Goal: Task Accomplishment & Management: Understand process/instructions

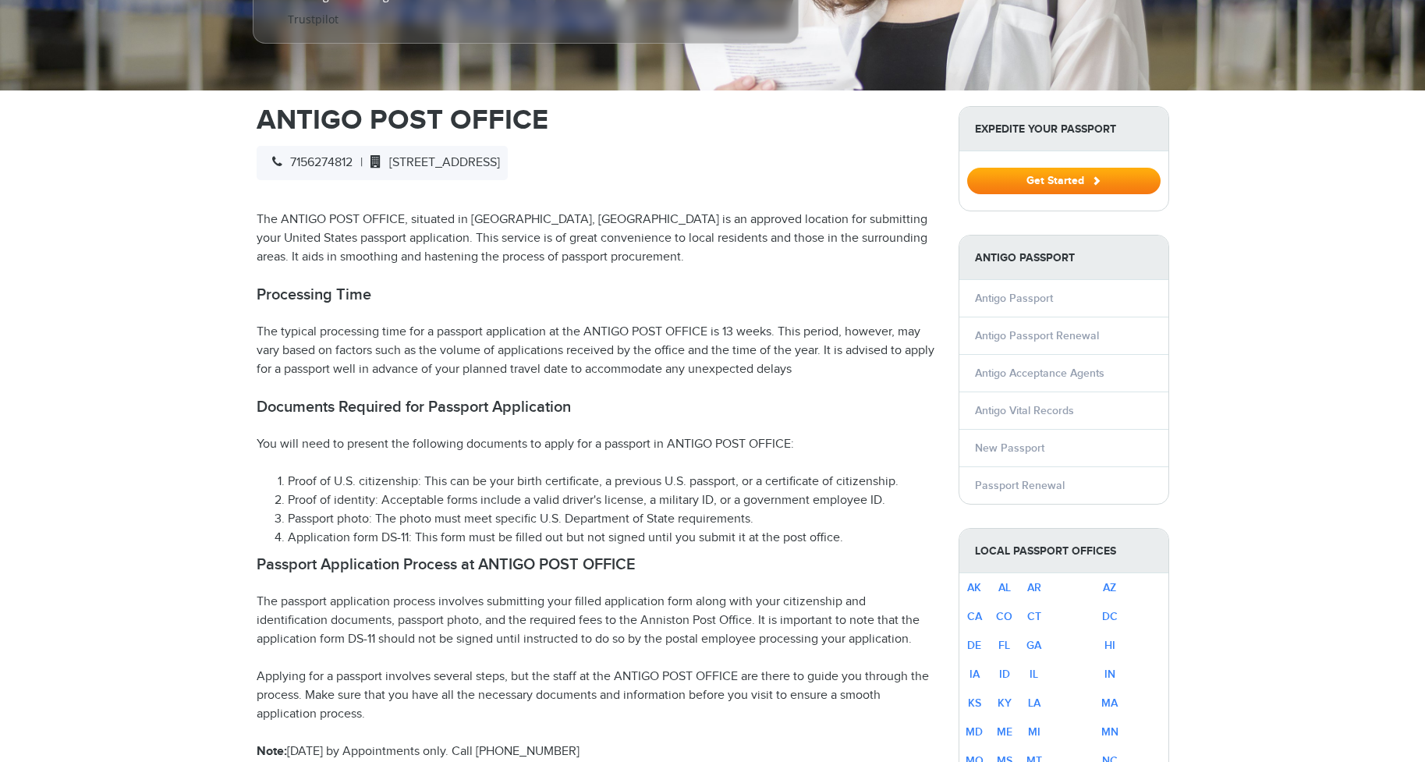
select select "**********"
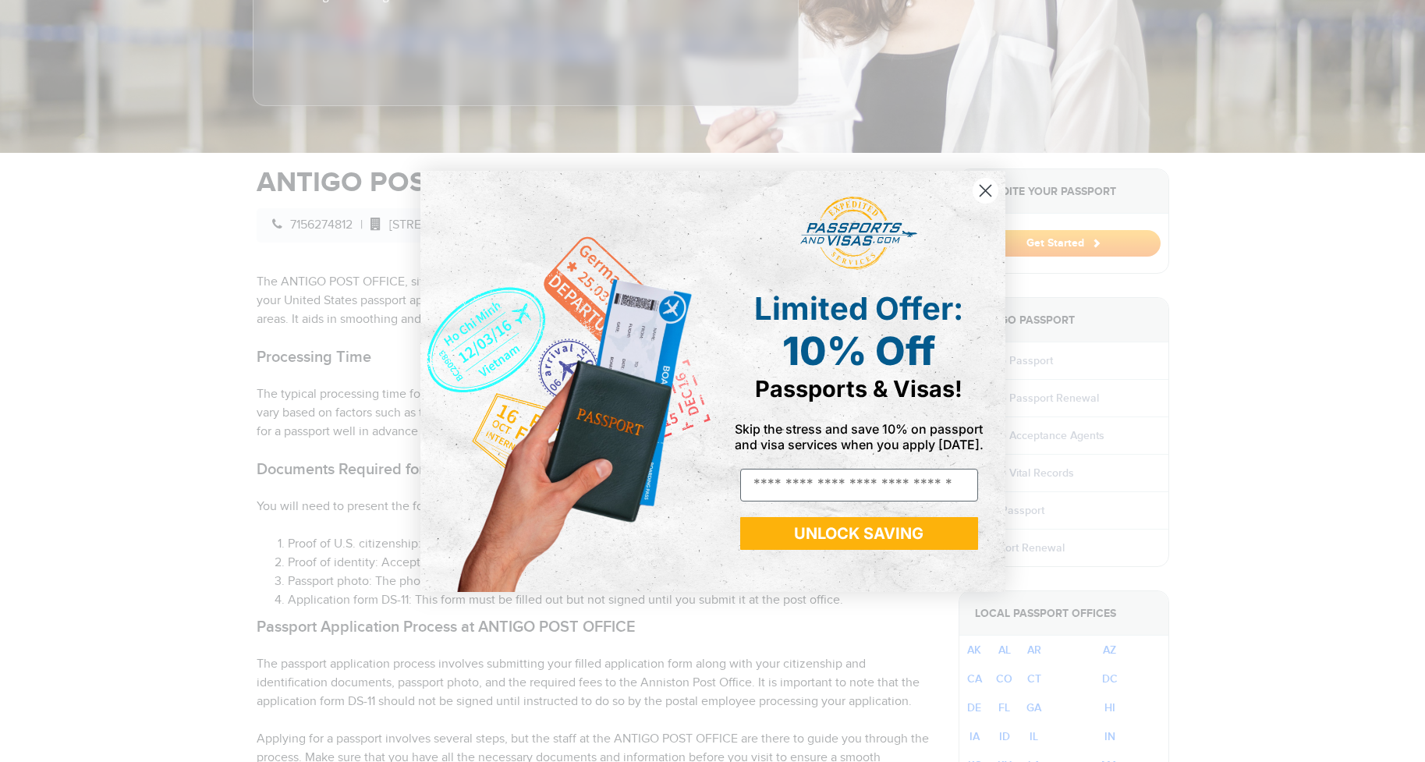
click at [989, 192] on circle "Close dialog" at bounding box center [985, 190] width 26 height 26
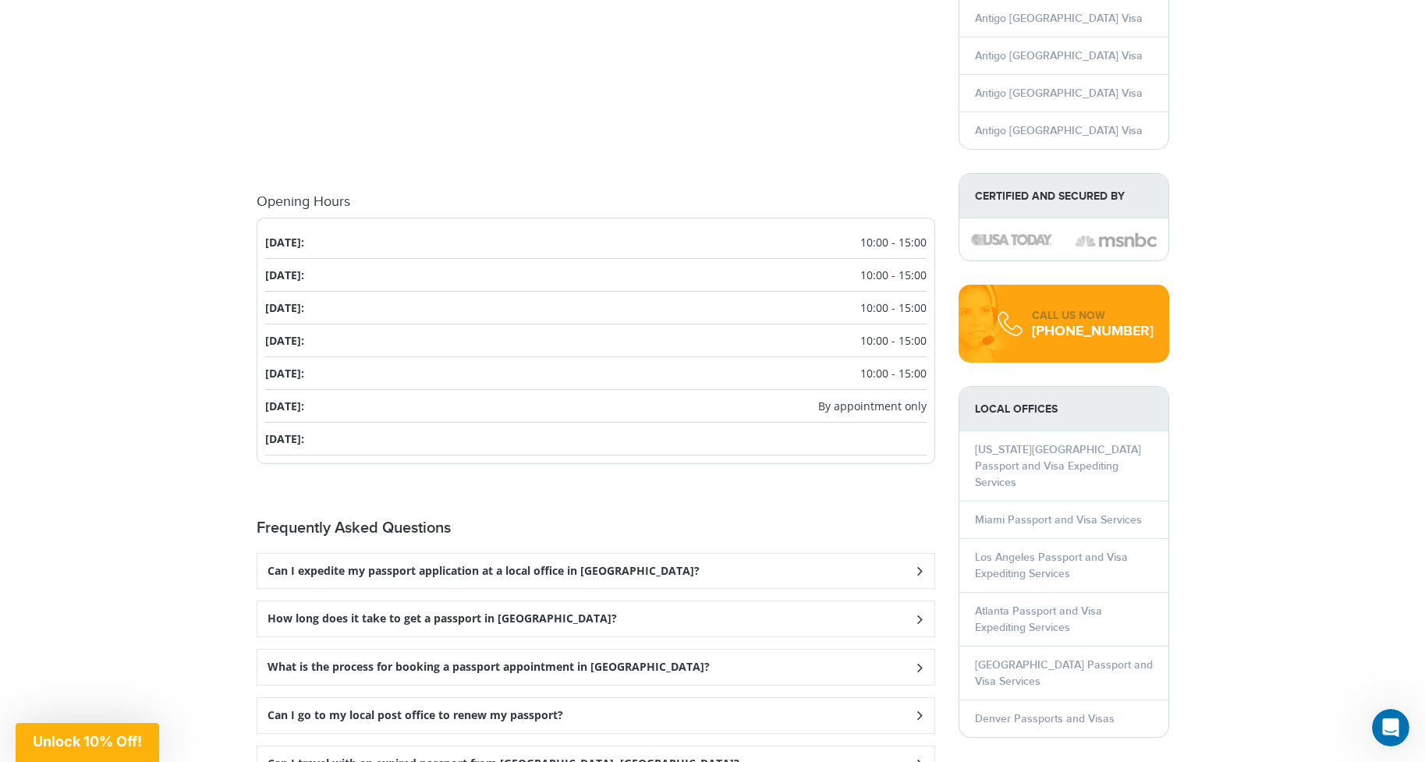
scroll to position [1793, 0]
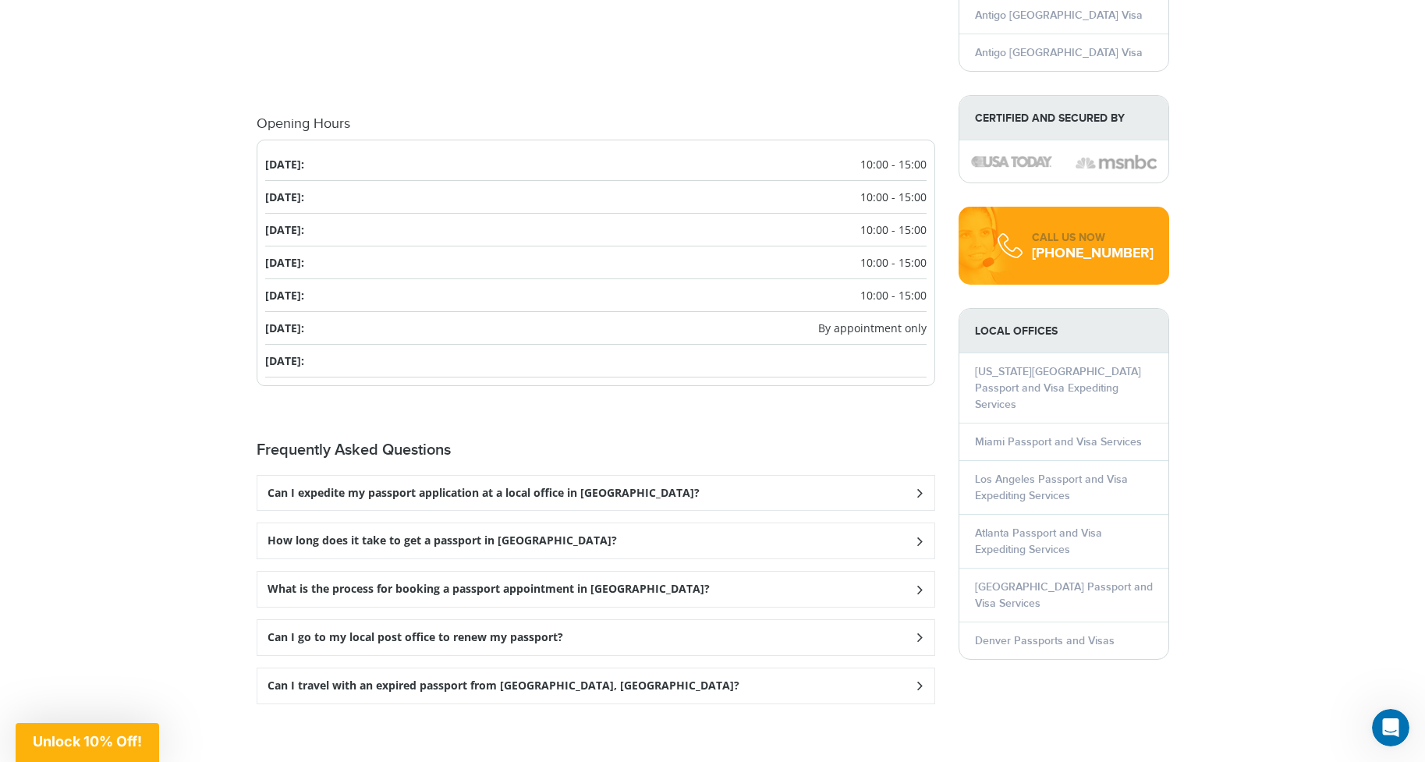
click at [920, 633] on icon at bounding box center [919, 638] width 16 height 10
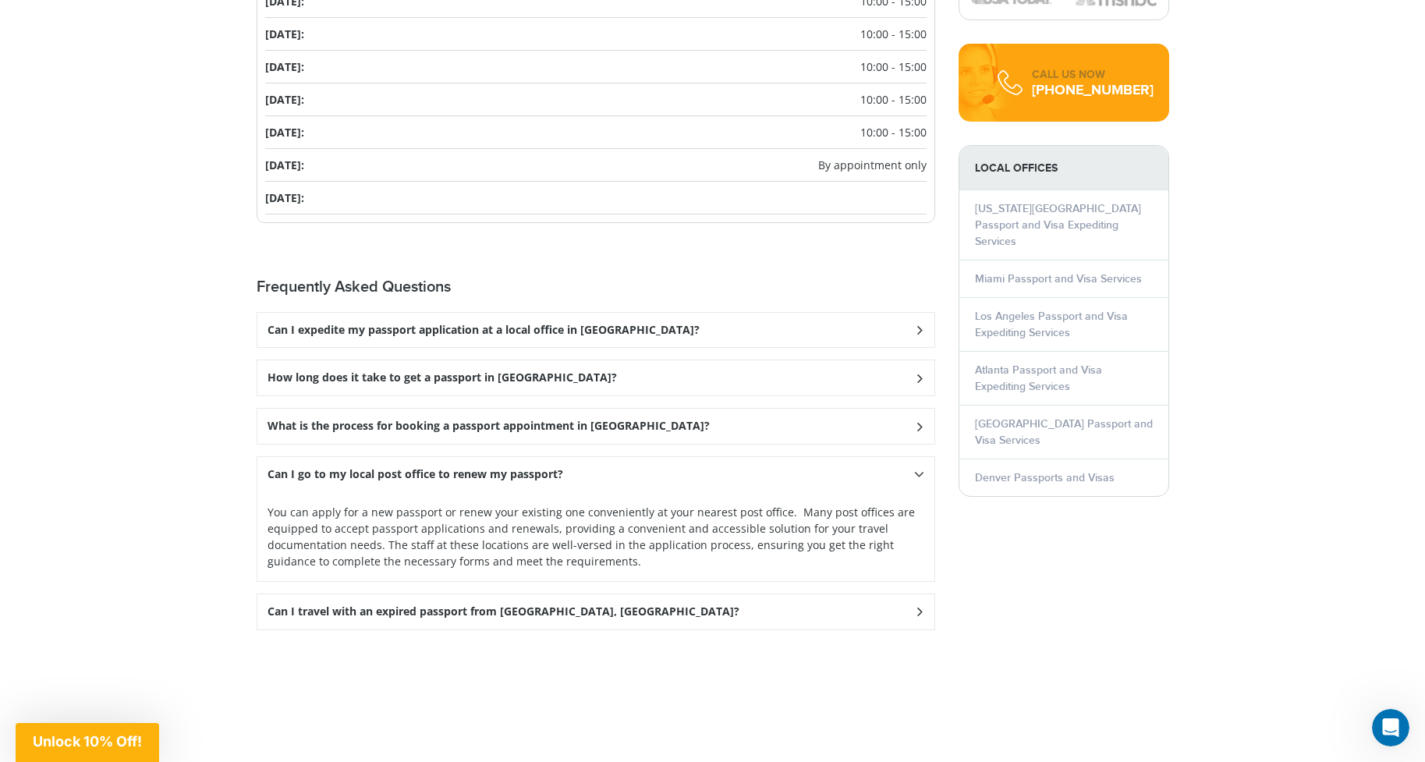
scroll to position [1949, 0]
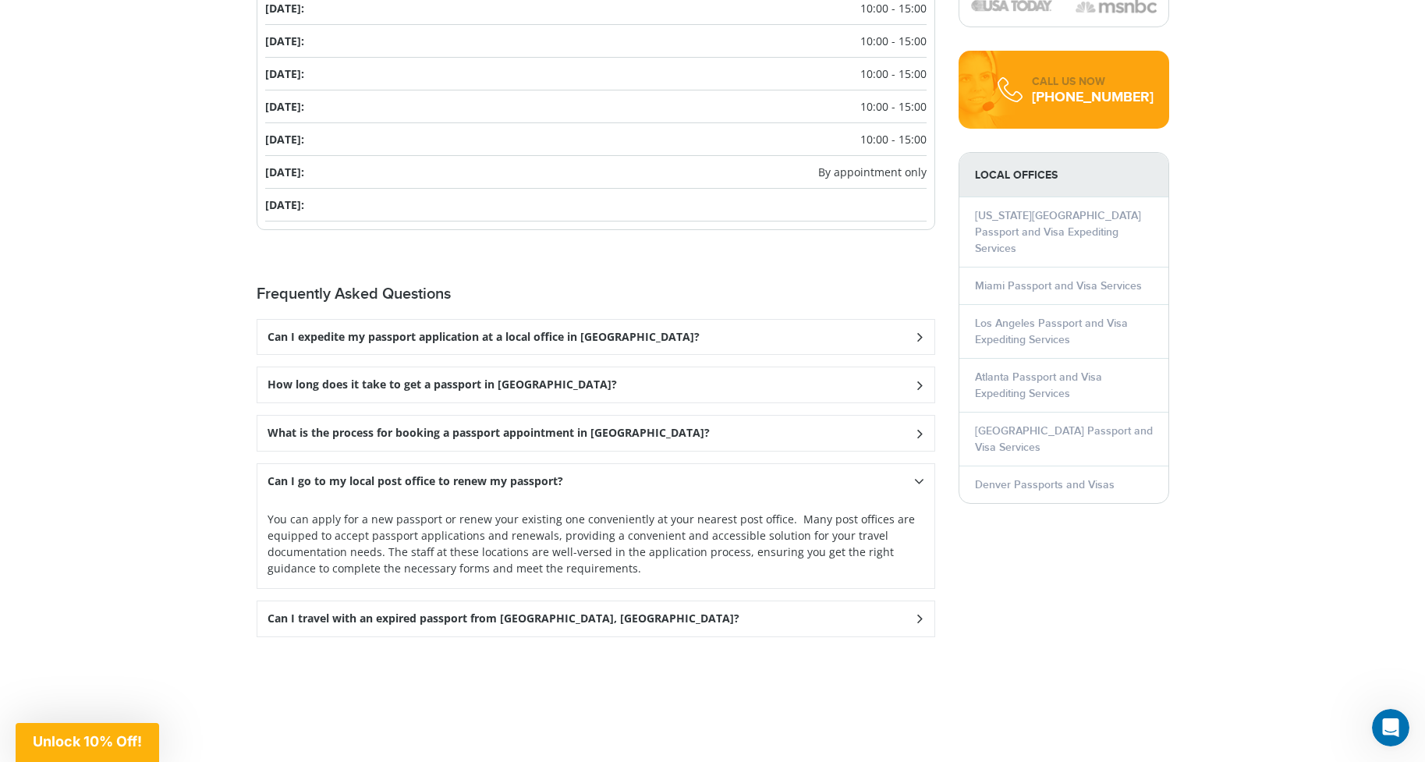
click at [920, 332] on icon at bounding box center [919, 337] width 16 height 10
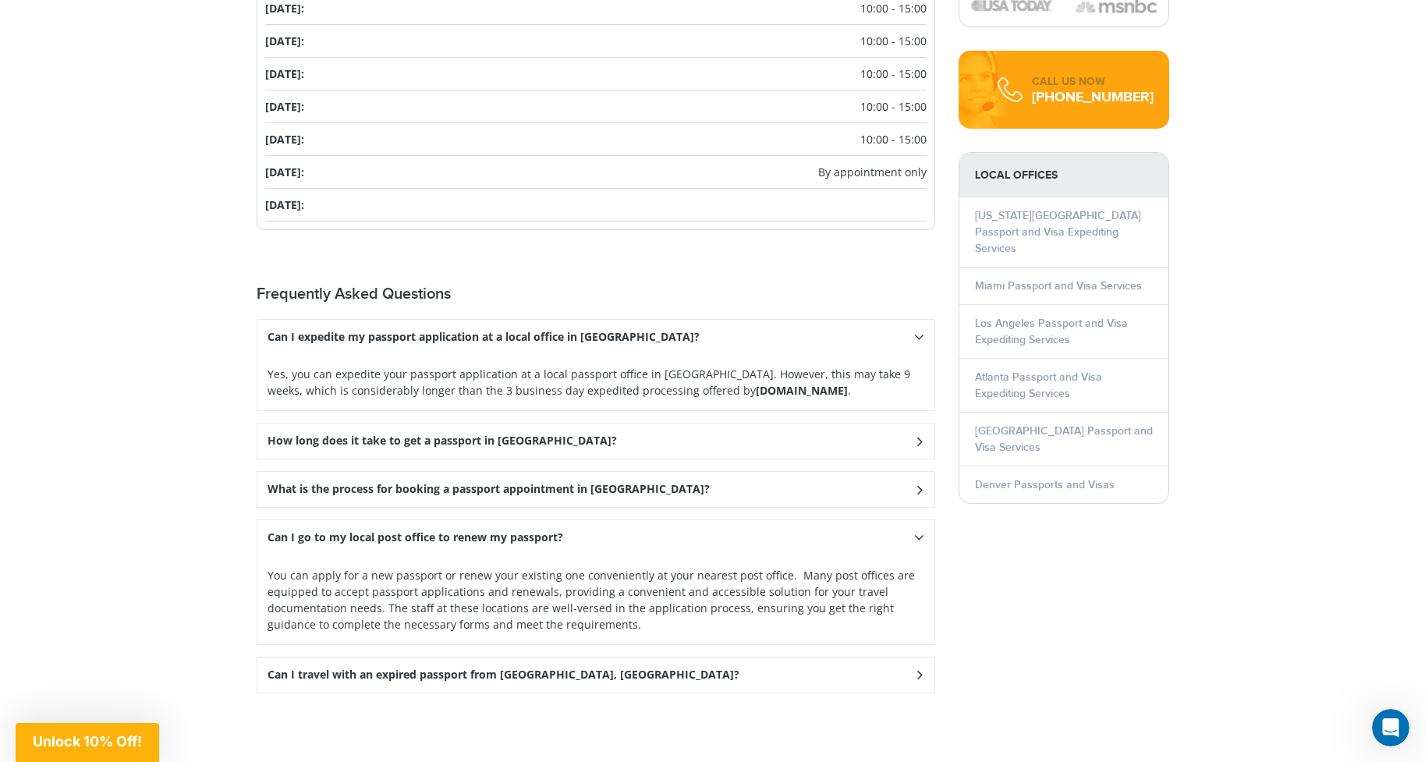
click at [917, 436] on icon at bounding box center [919, 441] width 16 height 10
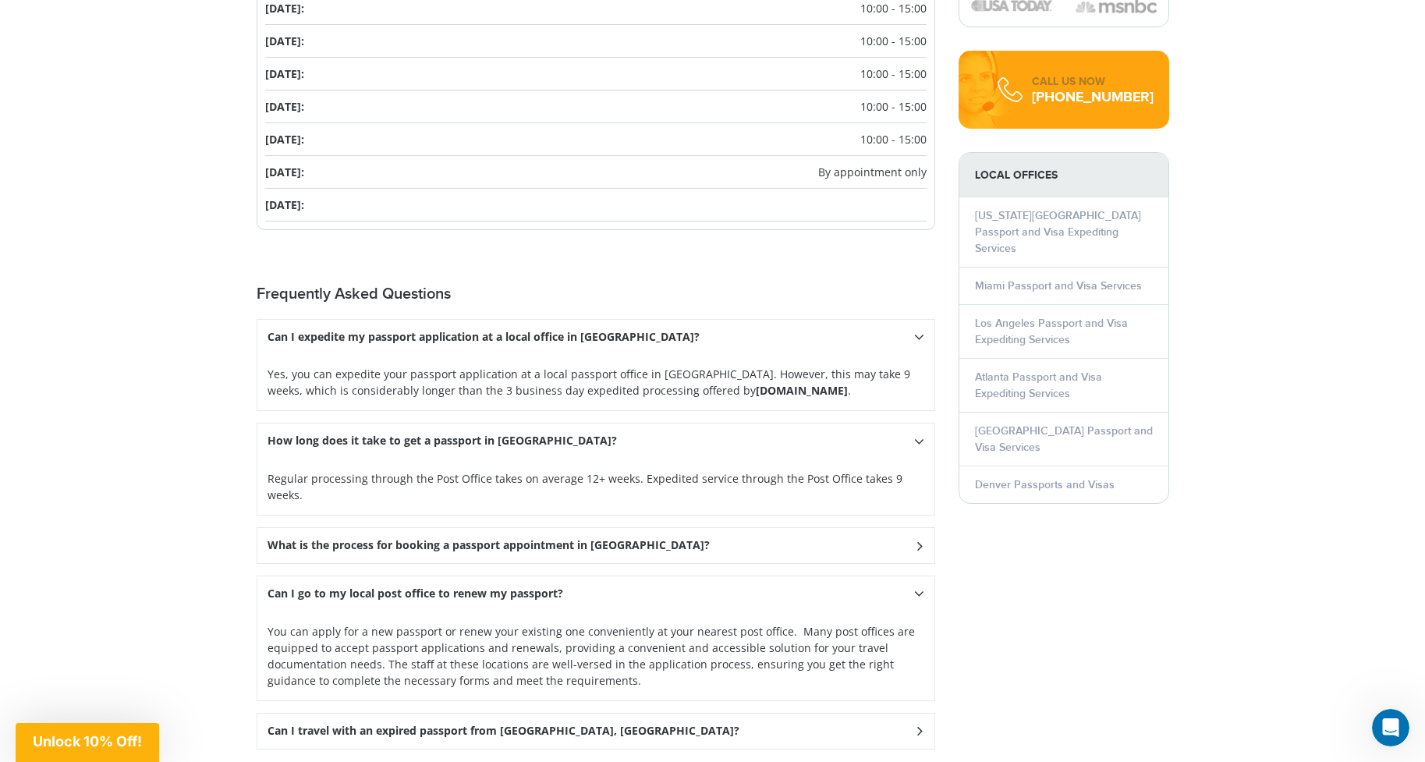
click at [927, 541] on icon at bounding box center [919, 546] width 16 height 10
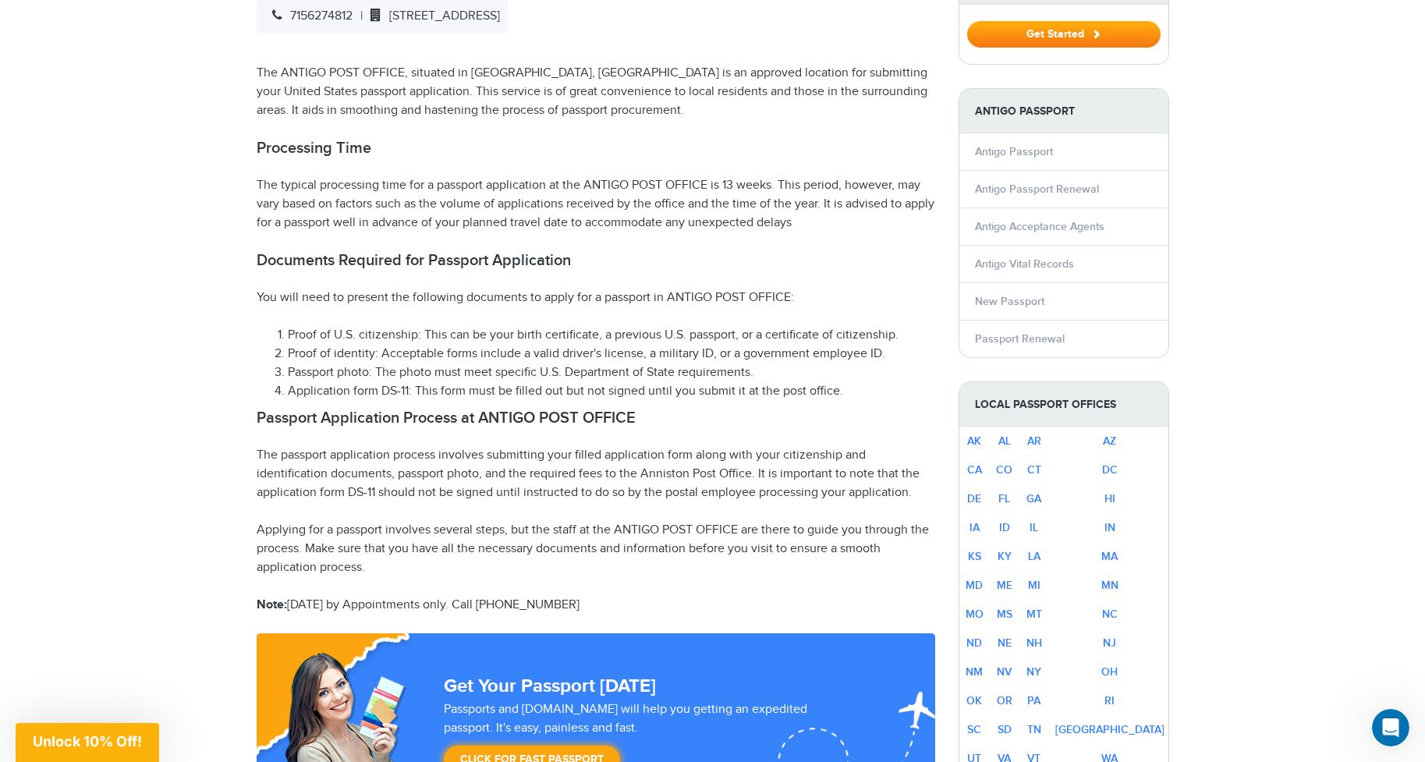
scroll to position [545, 0]
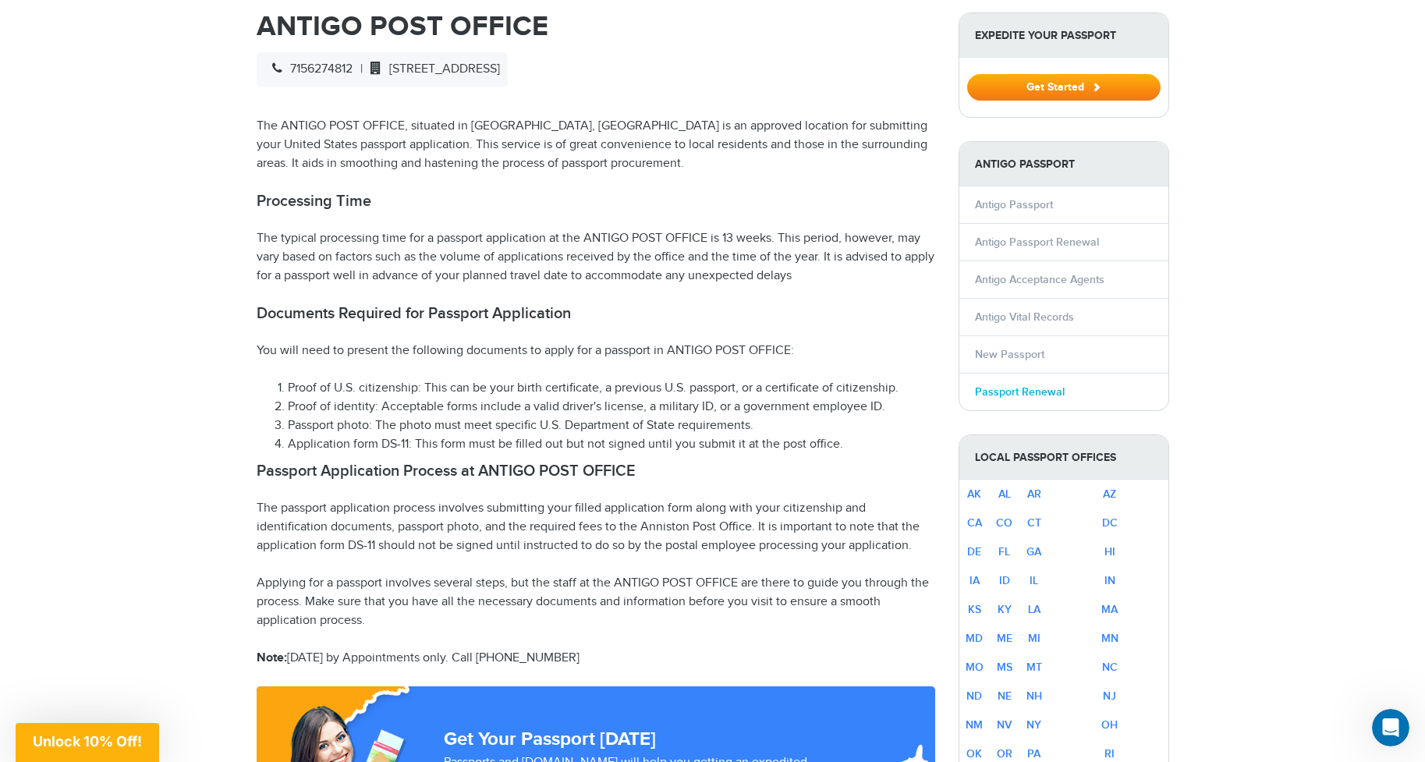
click at [1031, 385] on link "Passport Renewal" at bounding box center [1020, 391] width 90 height 13
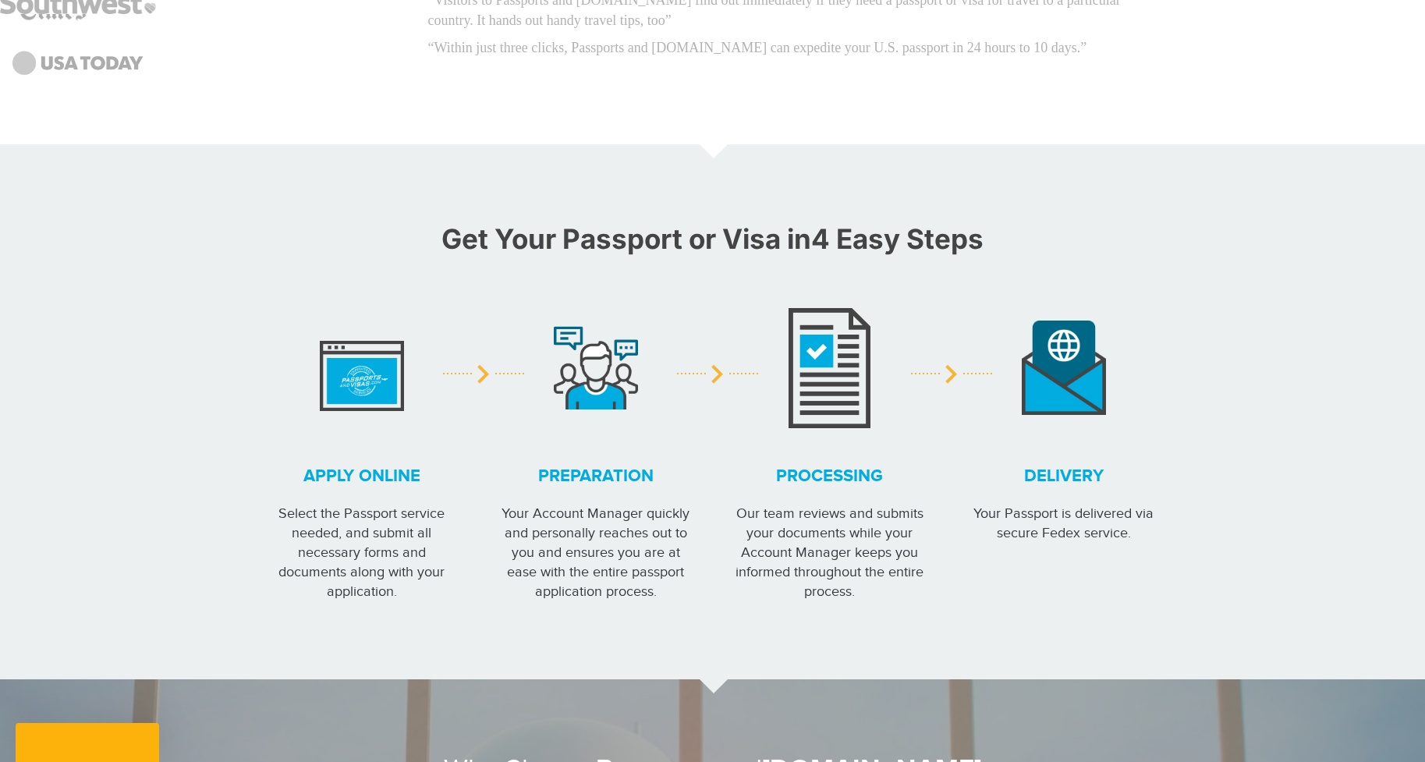
scroll to position [546, 0]
